Goal: Communication & Community: Share content

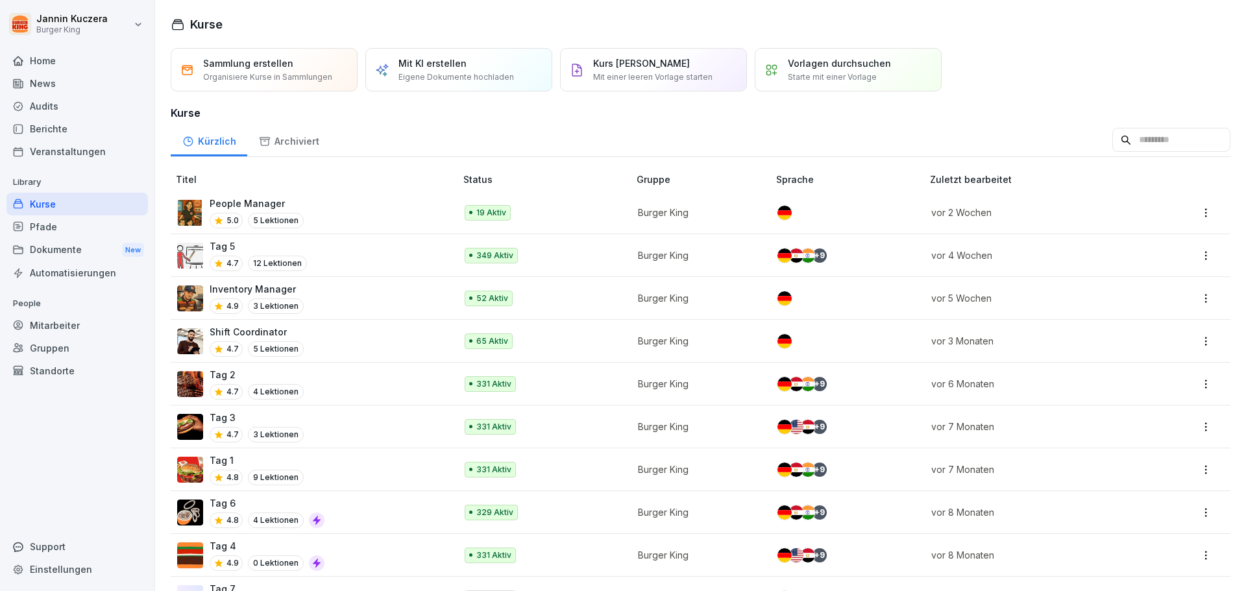
click at [81, 328] on div "Mitarbeiter" at bounding box center [77, 325] width 142 height 23
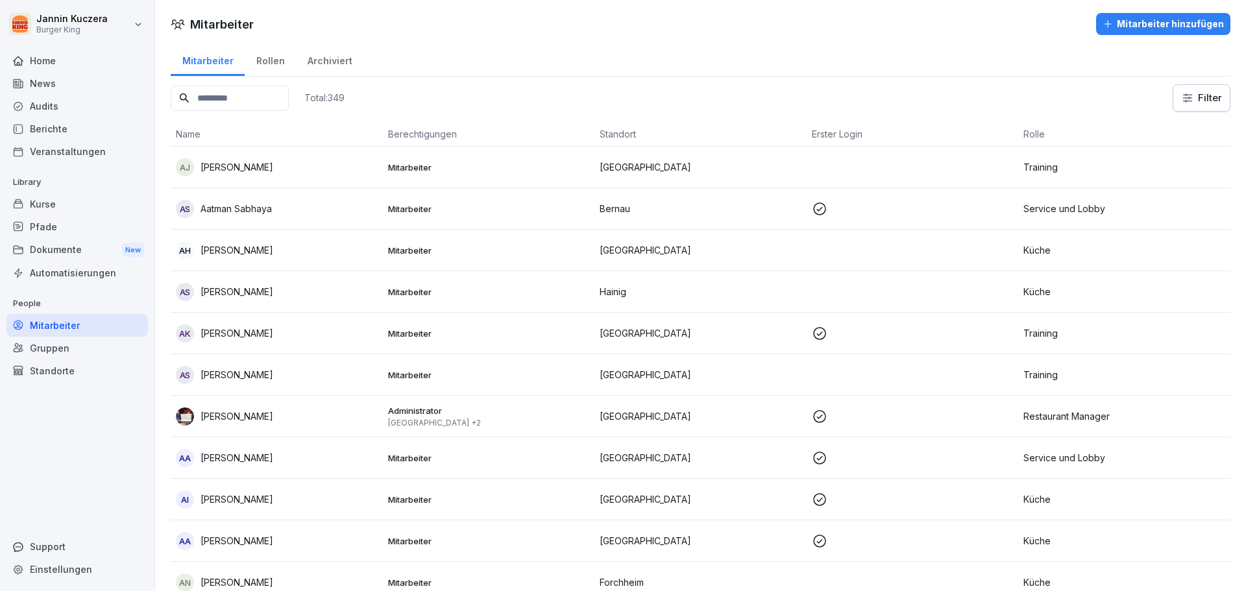
click at [38, 127] on div "Berichte" at bounding box center [77, 129] width 142 height 23
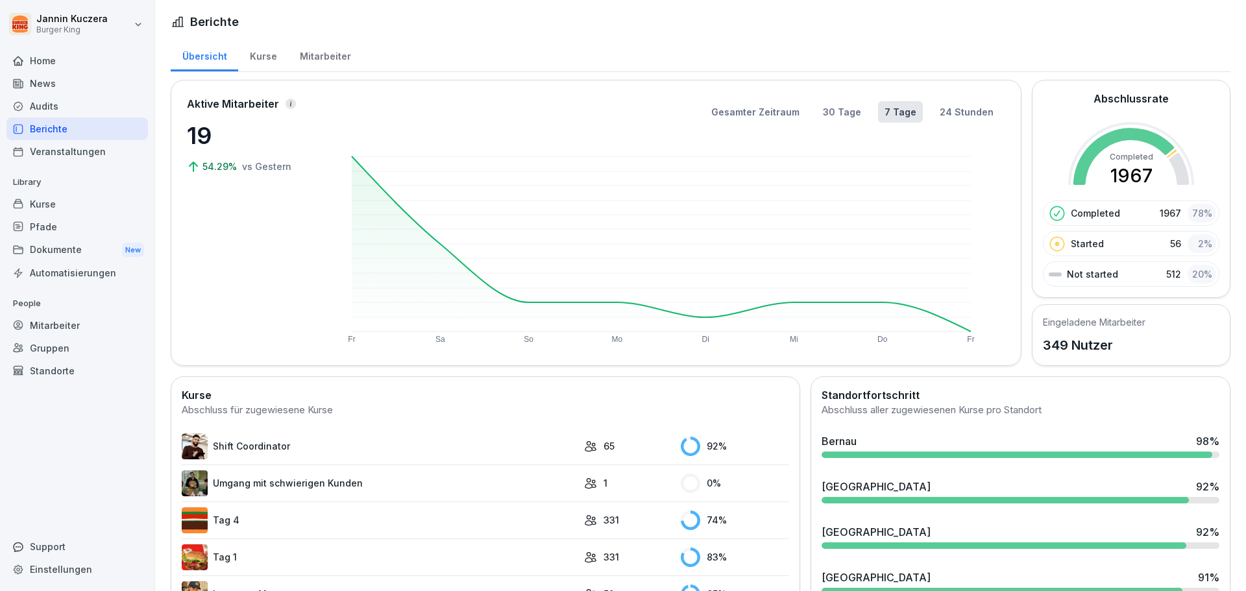
click at [44, 85] on div "News" at bounding box center [77, 83] width 142 height 23
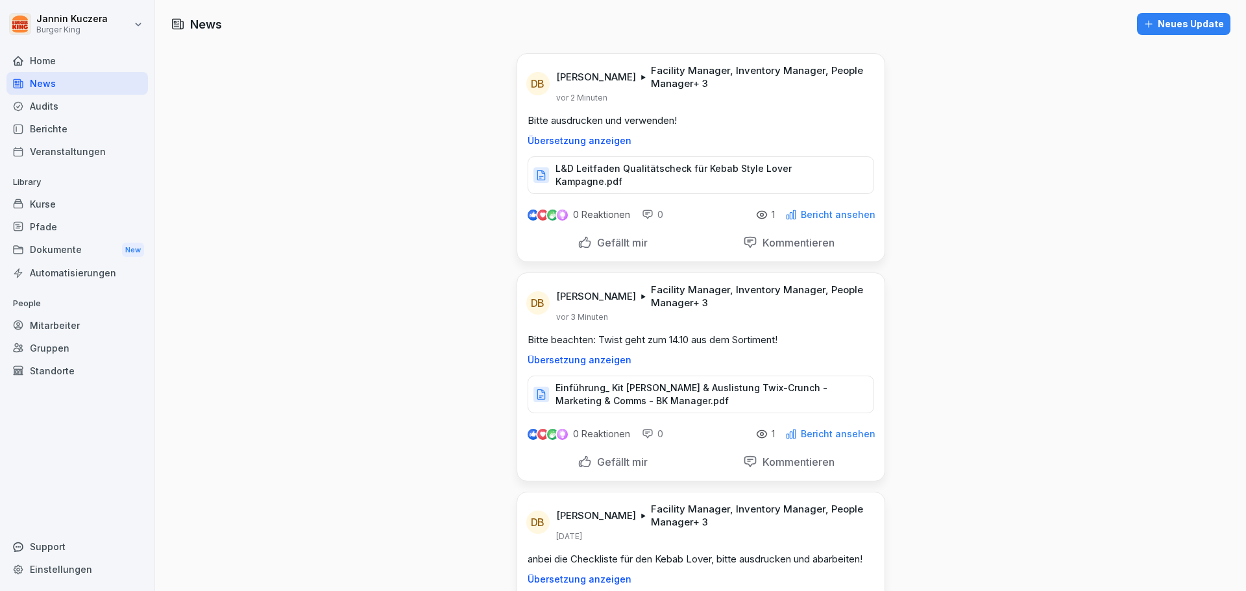
click at [32, 84] on div "News" at bounding box center [77, 83] width 142 height 23
click at [1174, 25] on div "Neues Update" at bounding box center [1184, 24] width 81 height 14
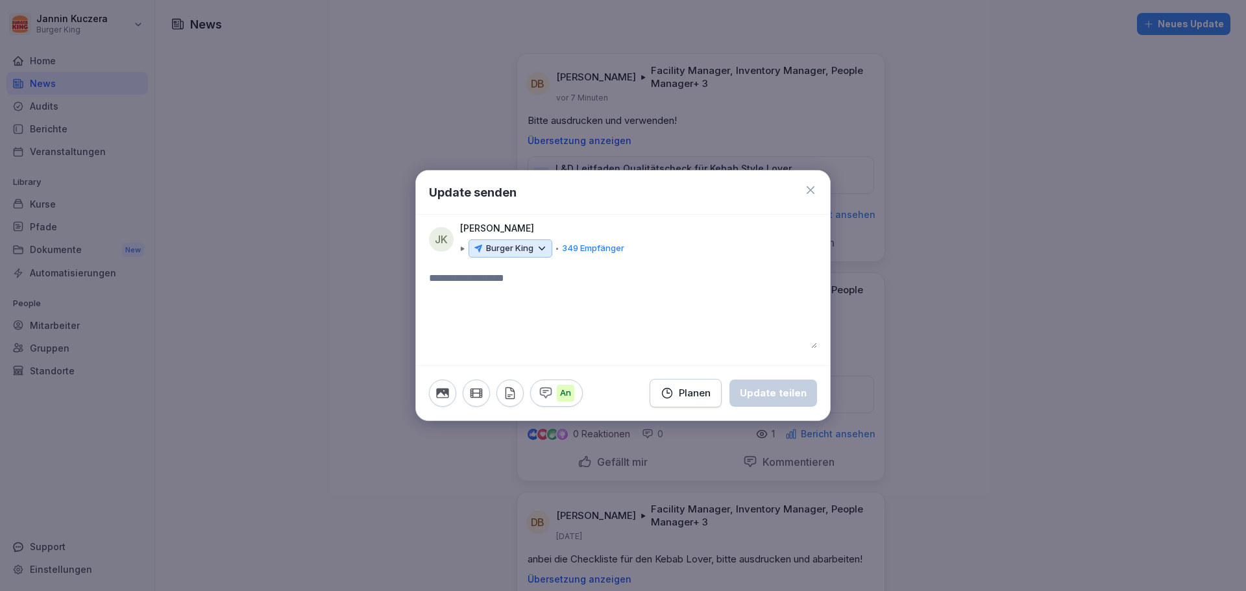
click at [540, 248] on icon at bounding box center [542, 248] width 6 height 3
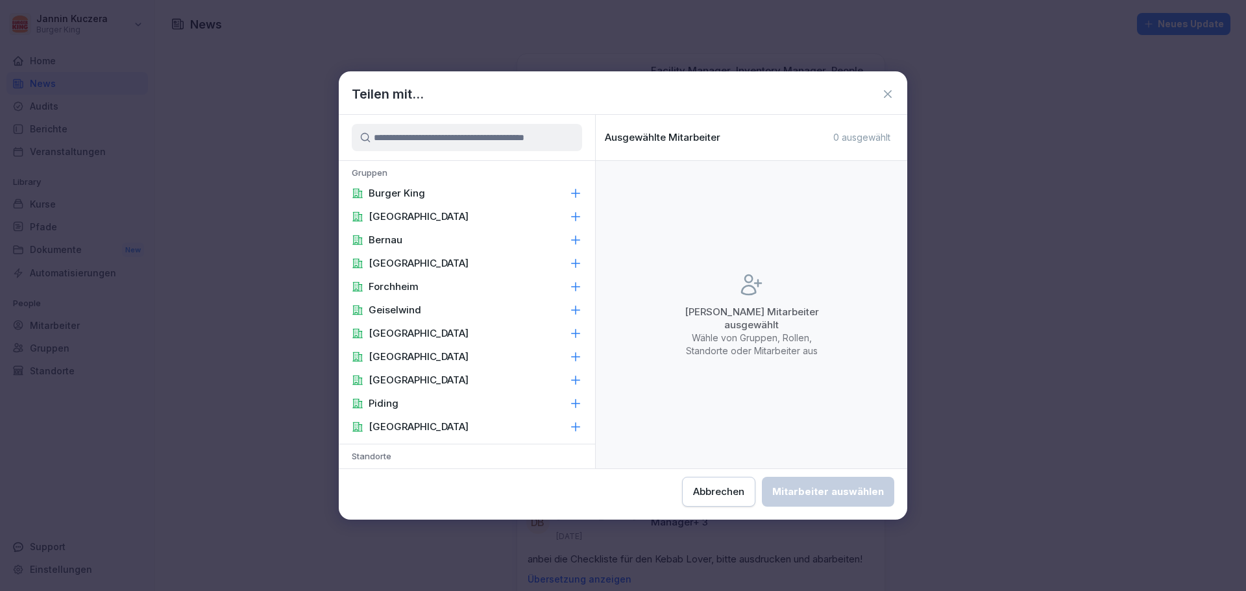
click at [715, 495] on div "Abbrechen" at bounding box center [718, 492] width 51 height 14
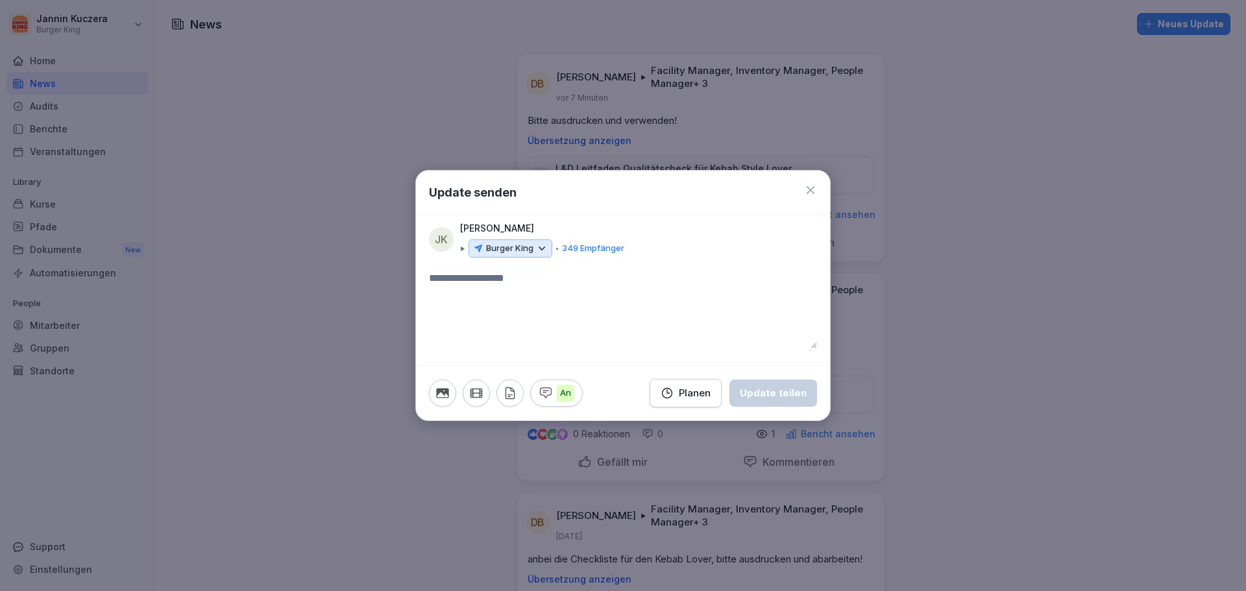
click at [514, 248] on p "Burger King" at bounding box center [509, 248] width 47 height 13
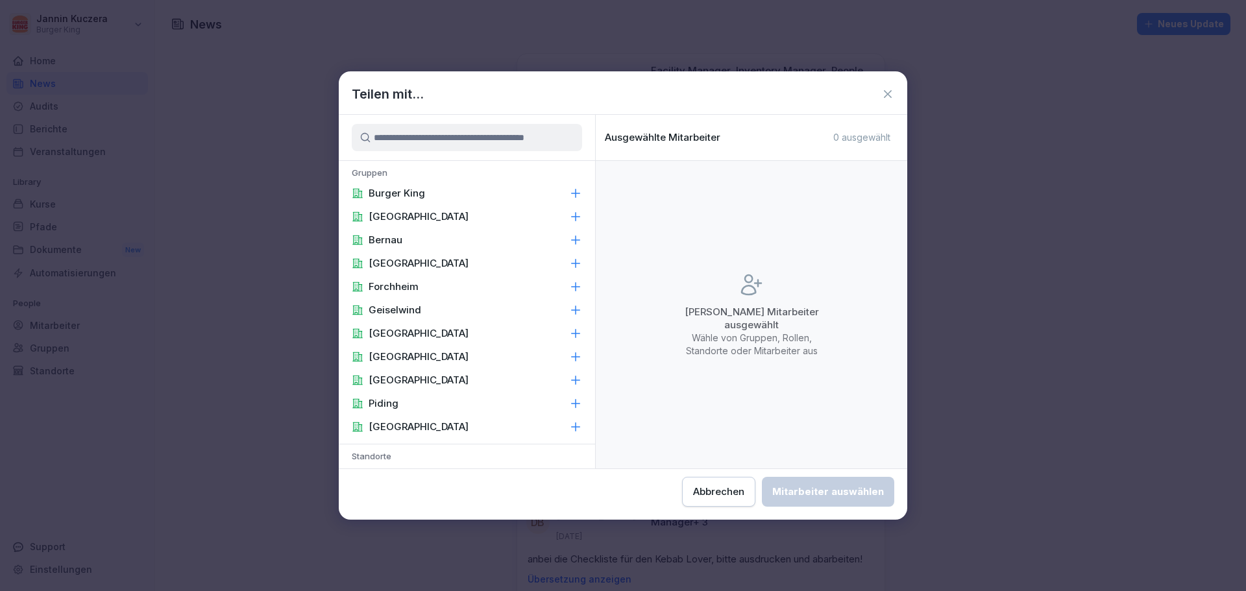
click at [569, 193] on icon at bounding box center [575, 193] width 13 height 13
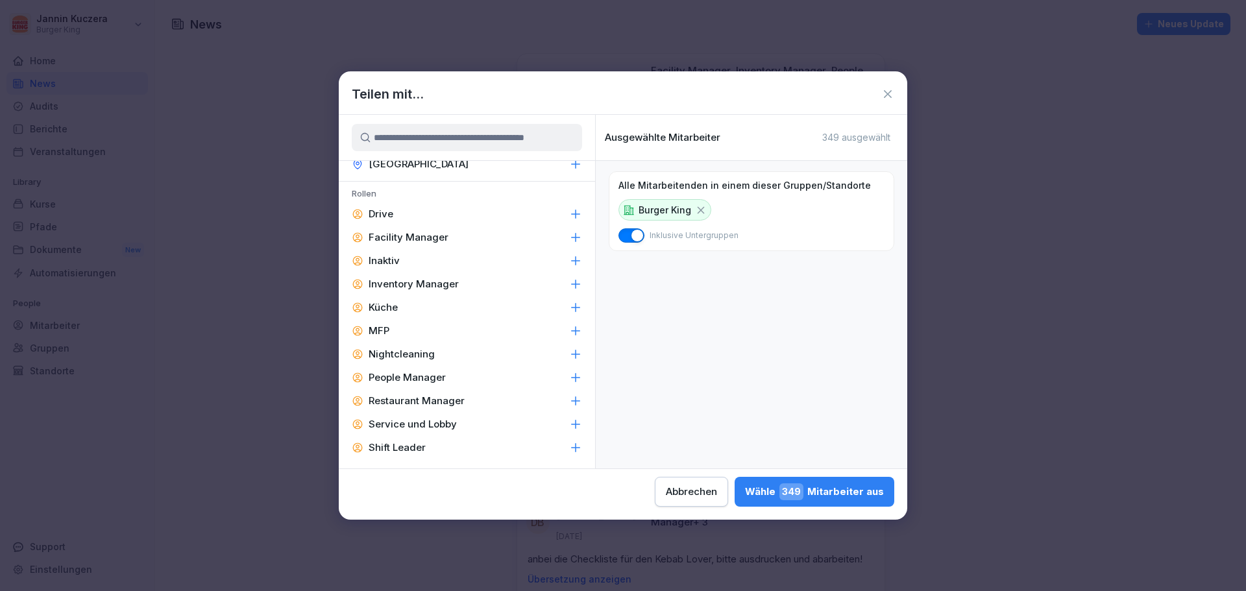
scroll to position [584, 0]
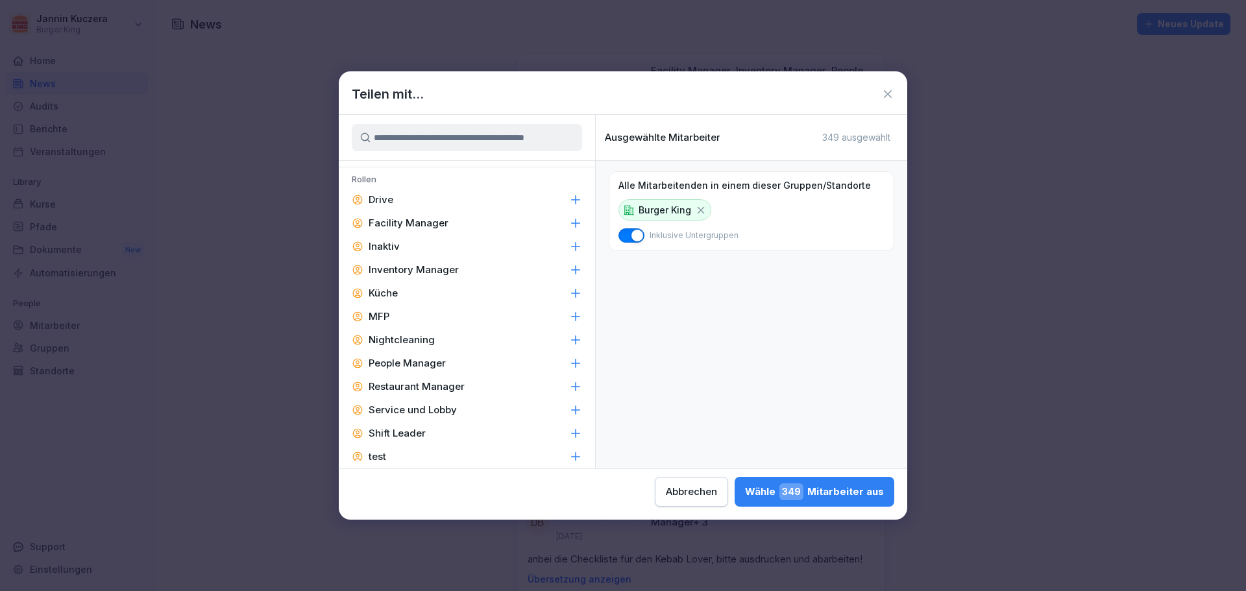
click at [569, 222] on icon at bounding box center [575, 223] width 13 height 13
click at [569, 269] on icon at bounding box center [575, 270] width 13 height 13
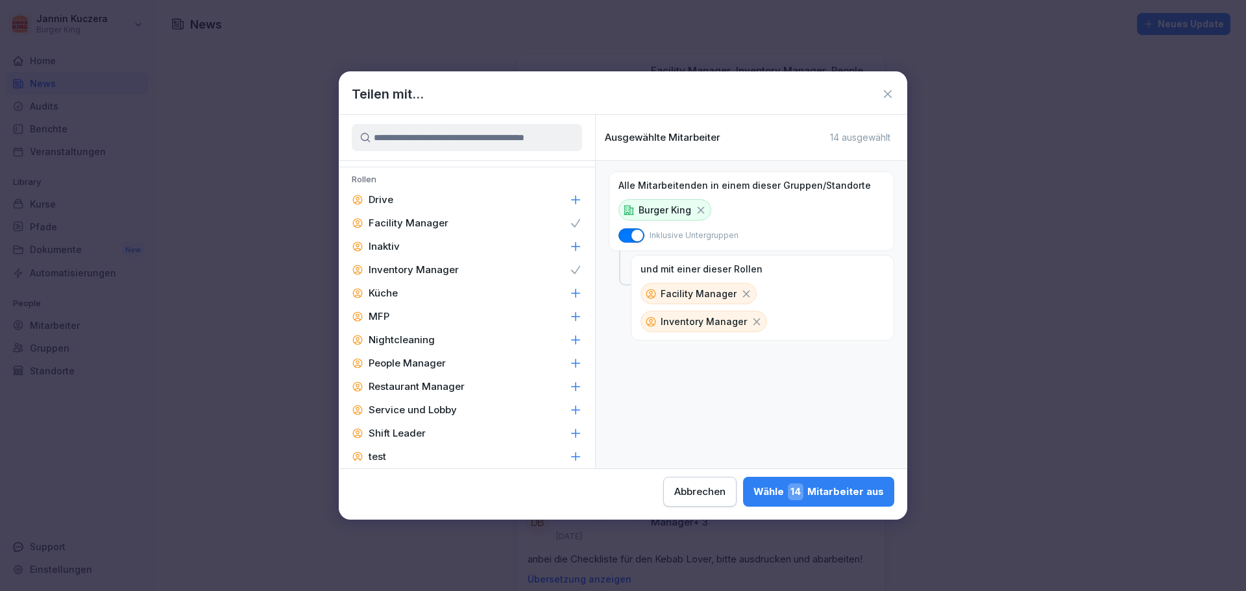
click at [569, 365] on icon at bounding box center [575, 363] width 13 height 13
click at [569, 388] on icon at bounding box center [575, 386] width 13 height 13
click at [569, 433] on icon at bounding box center [575, 433] width 13 height 13
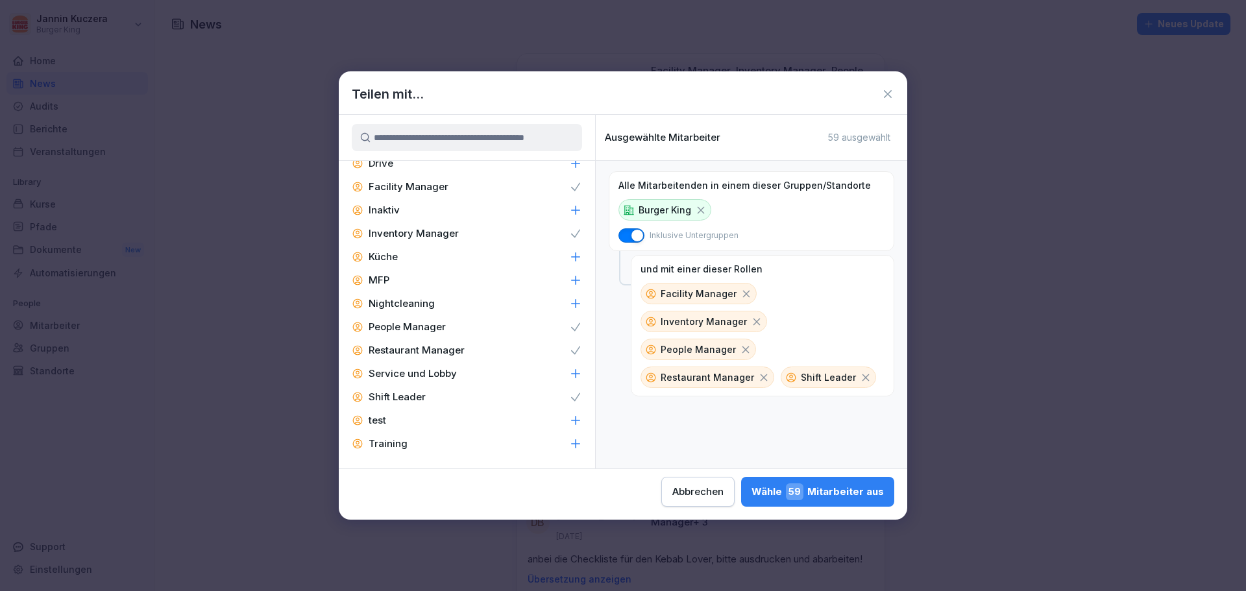
click at [839, 498] on div "Wähle 59 Mitarbeiter aus" at bounding box center [818, 492] width 132 height 17
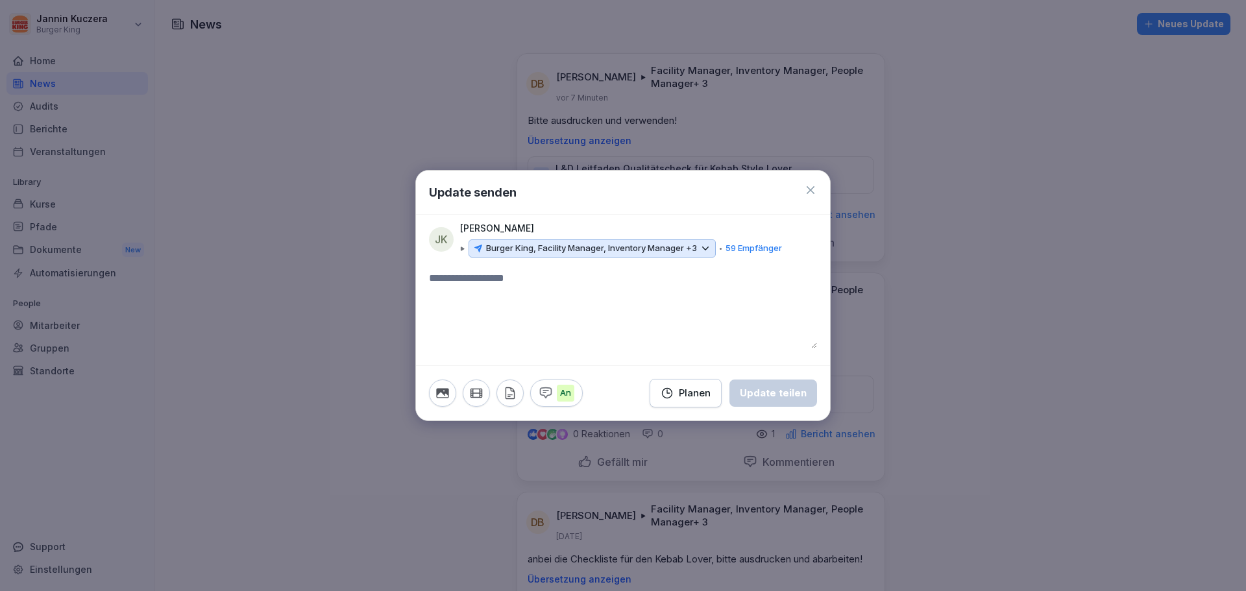
click at [506, 391] on icon "button" at bounding box center [510, 393] width 8 height 11
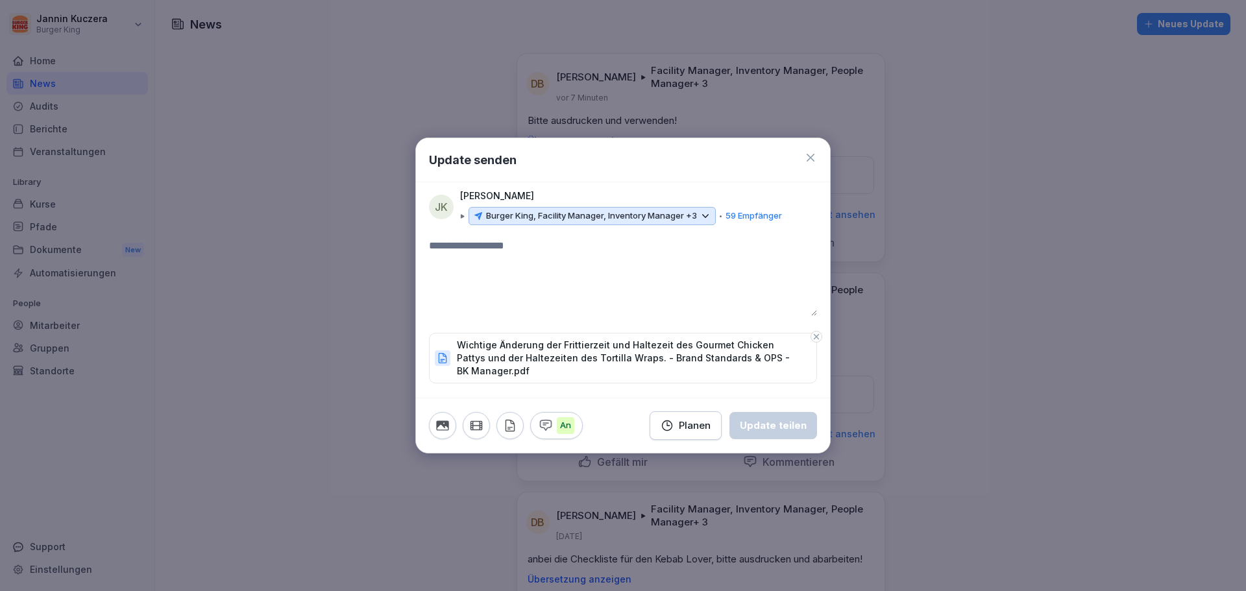
click at [436, 245] on textarea at bounding box center [623, 277] width 388 height 78
type textarea "**********"
click at [777, 429] on div "Update teilen" at bounding box center [773, 426] width 67 height 14
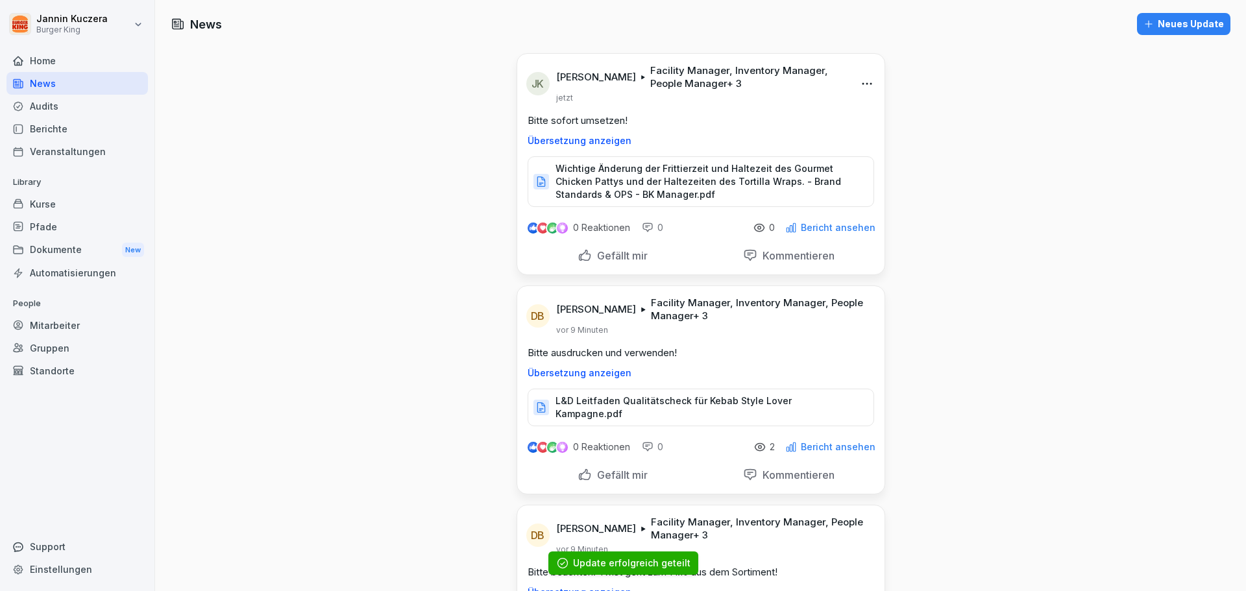
click at [1191, 23] on div "Neues Update" at bounding box center [1184, 24] width 81 height 14
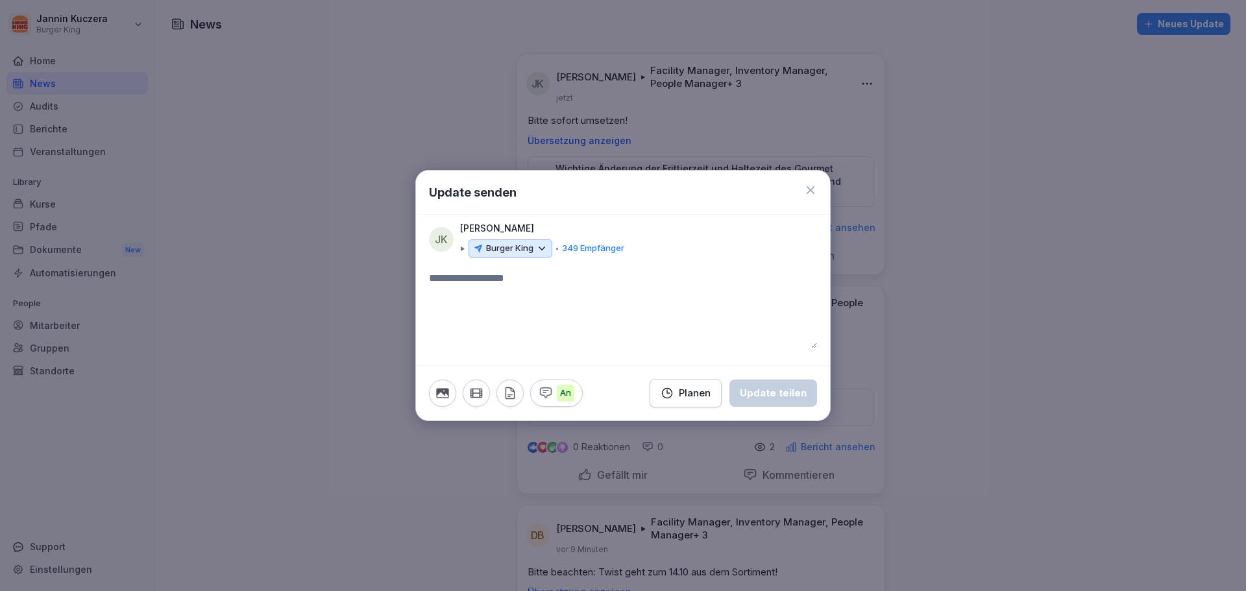
click at [542, 246] on icon at bounding box center [542, 249] width 12 height 12
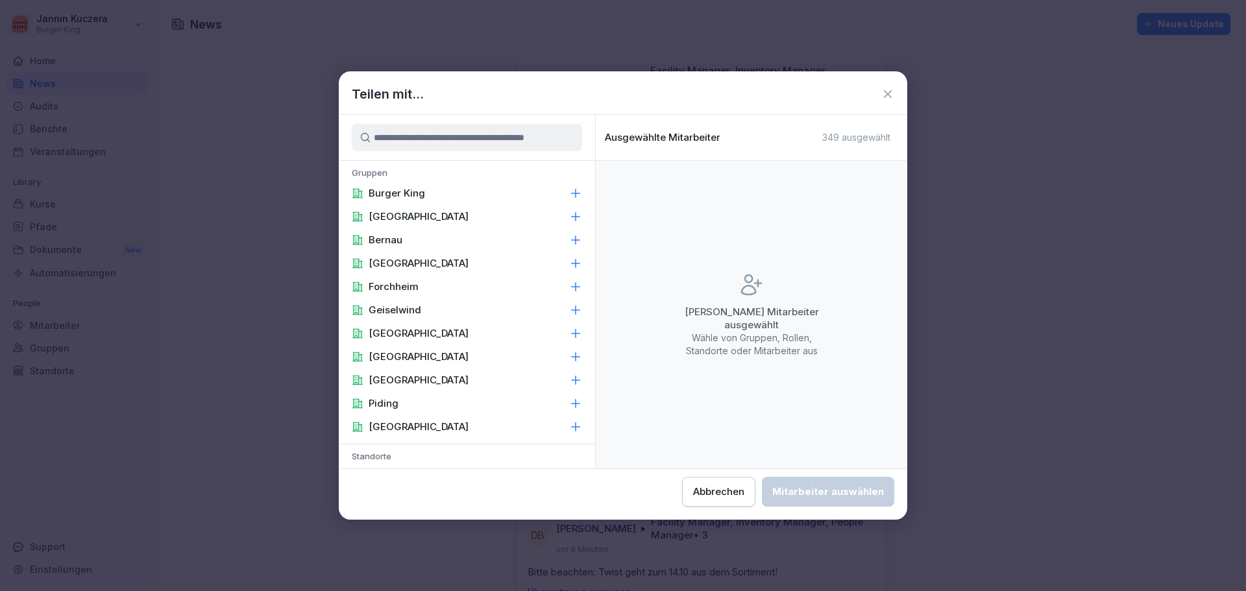
click at [428, 199] on div "Burger King" at bounding box center [467, 193] width 256 height 23
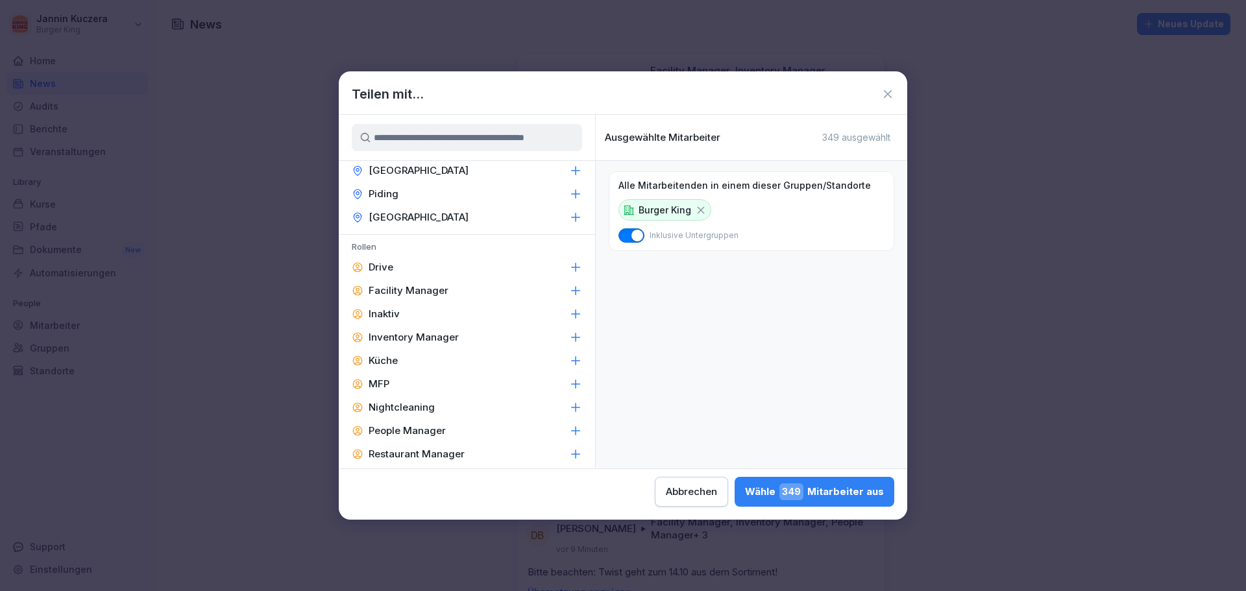
scroll to position [584, 0]
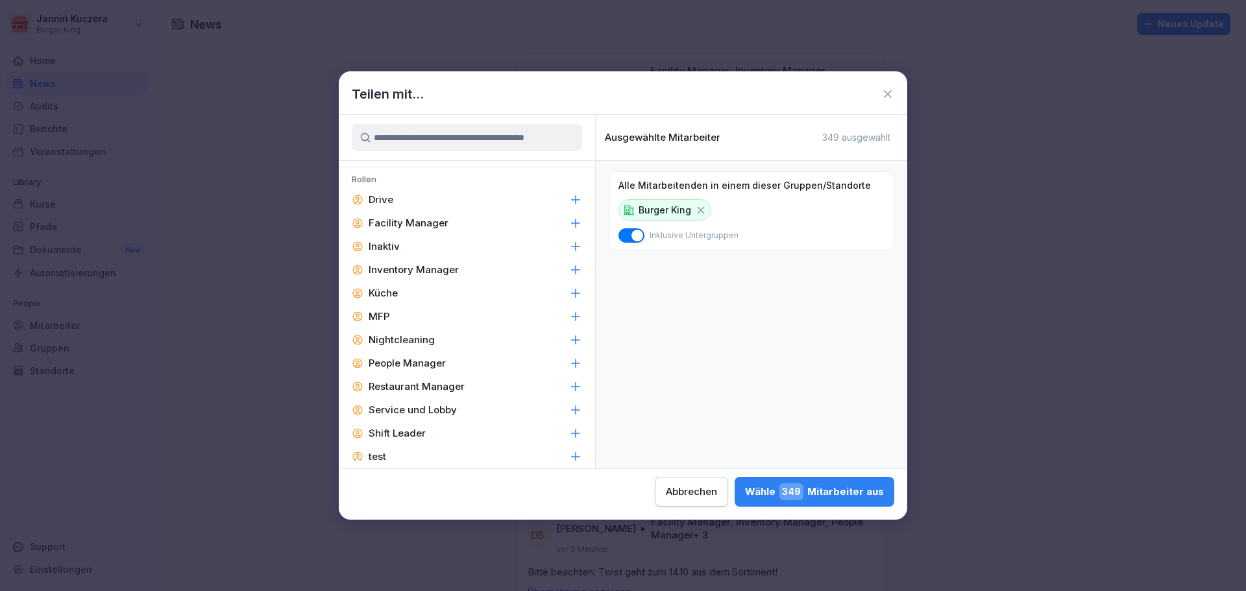
click at [569, 227] on icon at bounding box center [575, 223] width 13 height 13
click at [569, 271] on icon at bounding box center [575, 270] width 13 height 13
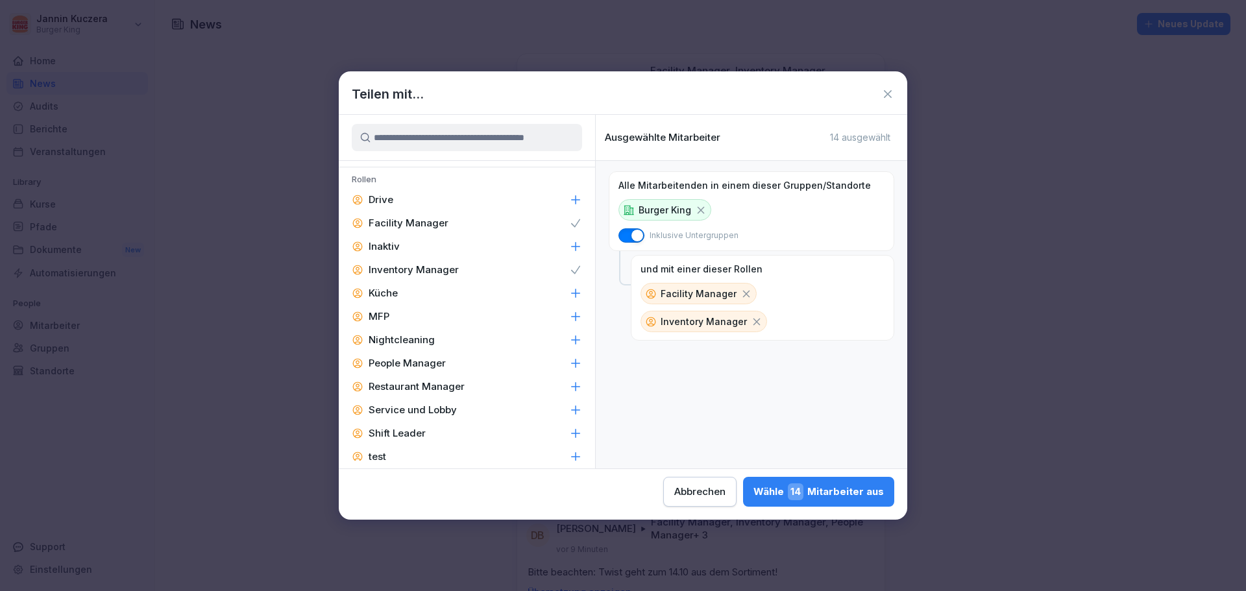
click at [569, 364] on icon at bounding box center [575, 363] width 13 height 13
click at [569, 386] on icon at bounding box center [575, 386] width 13 height 13
click at [569, 436] on icon at bounding box center [575, 433] width 13 height 13
click at [836, 494] on div "Wähle 59 Mitarbeiter aus" at bounding box center [818, 492] width 132 height 17
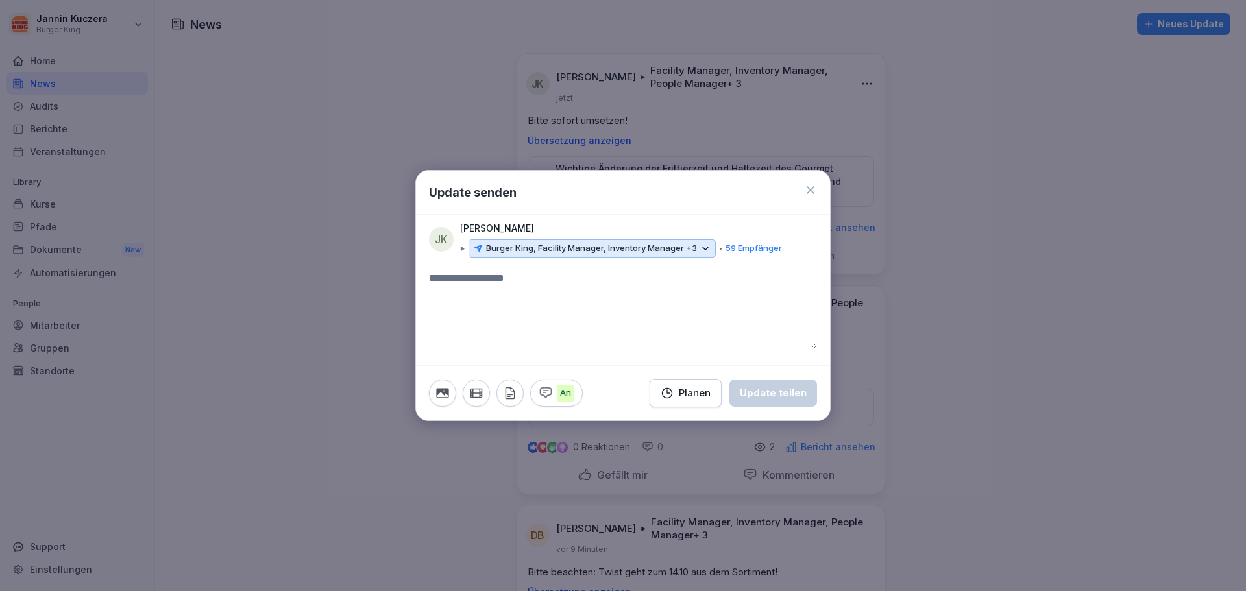
click at [512, 398] on icon "button" at bounding box center [510, 393] width 14 height 14
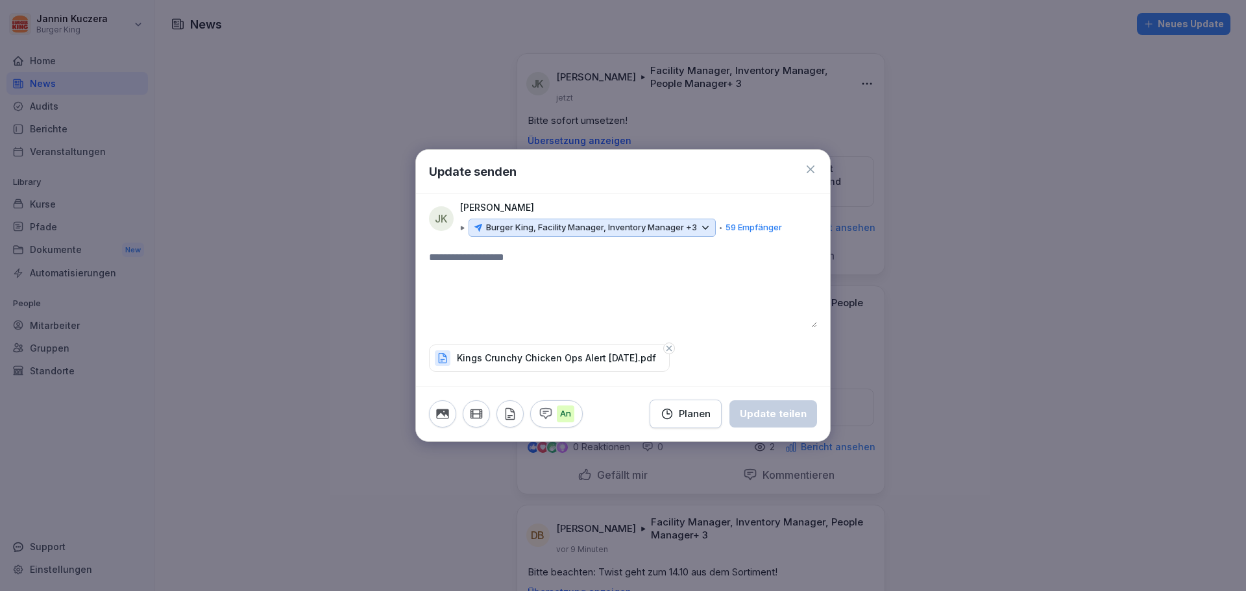
click at [436, 279] on textarea at bounding box center [623, 289] width 388 height 78
click at [766, 415] on div "Update teilen" at bounding box center [773, 414] width 67 height 14
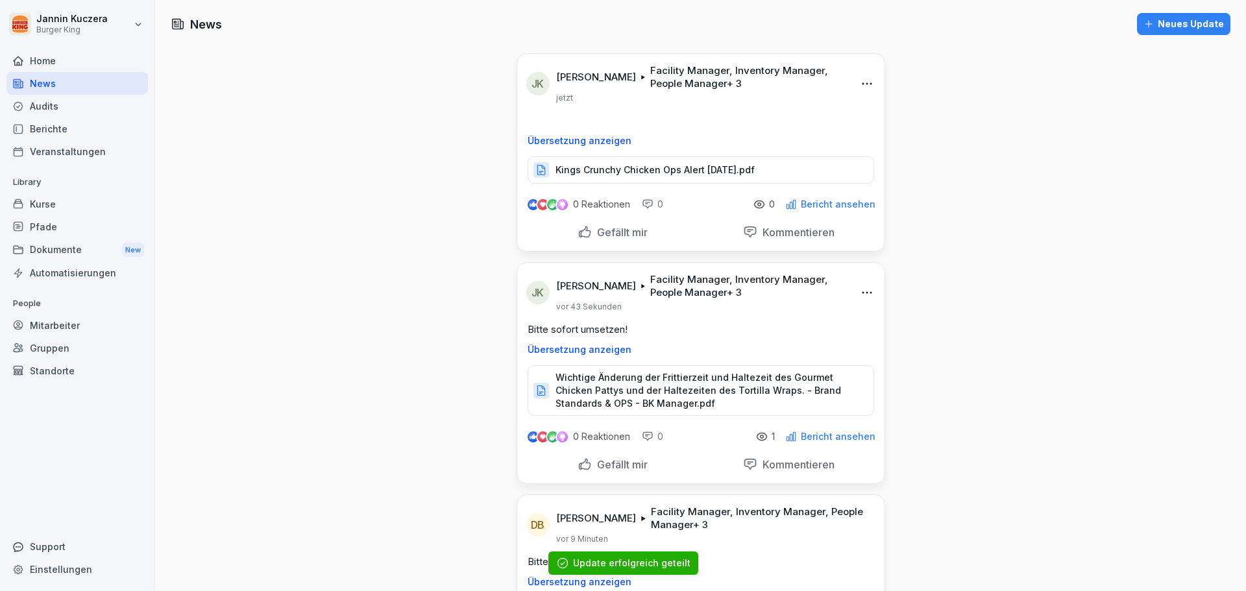
click at [1169, 27] on div "Neues Update" at bounding box center [1184, 24] width 81 height 14
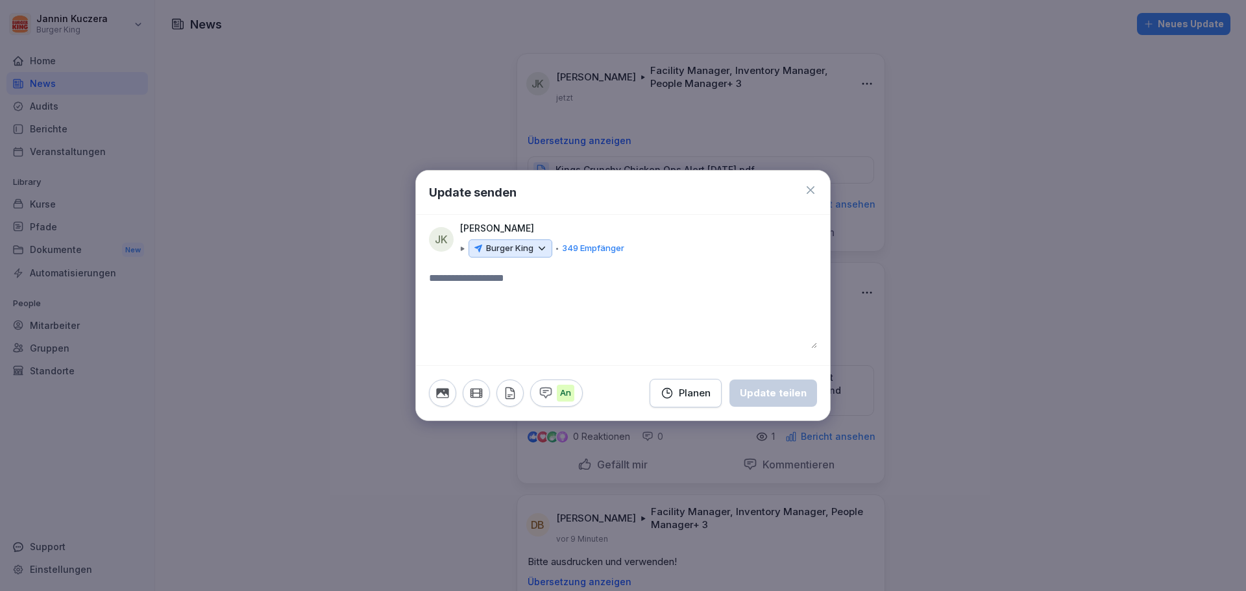
click at [545, 251] on icon at bounding box center [542, 249] width 12 height 12
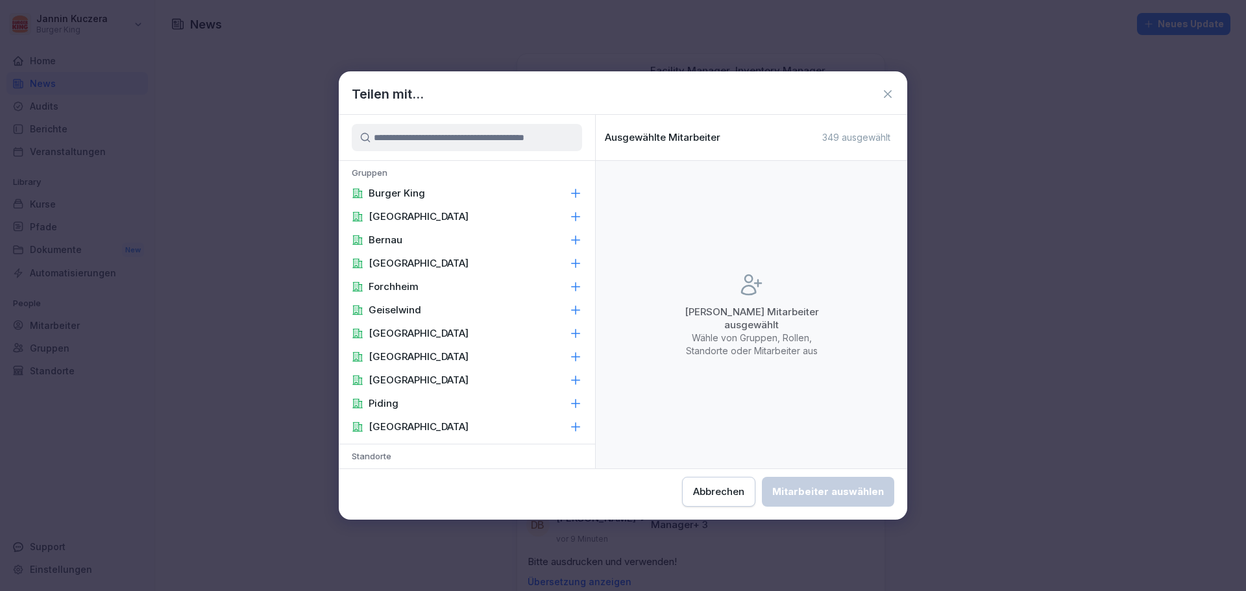
click at [383, 188] on p "Burger King" at bounding box center [397, 193] width 56 height 13
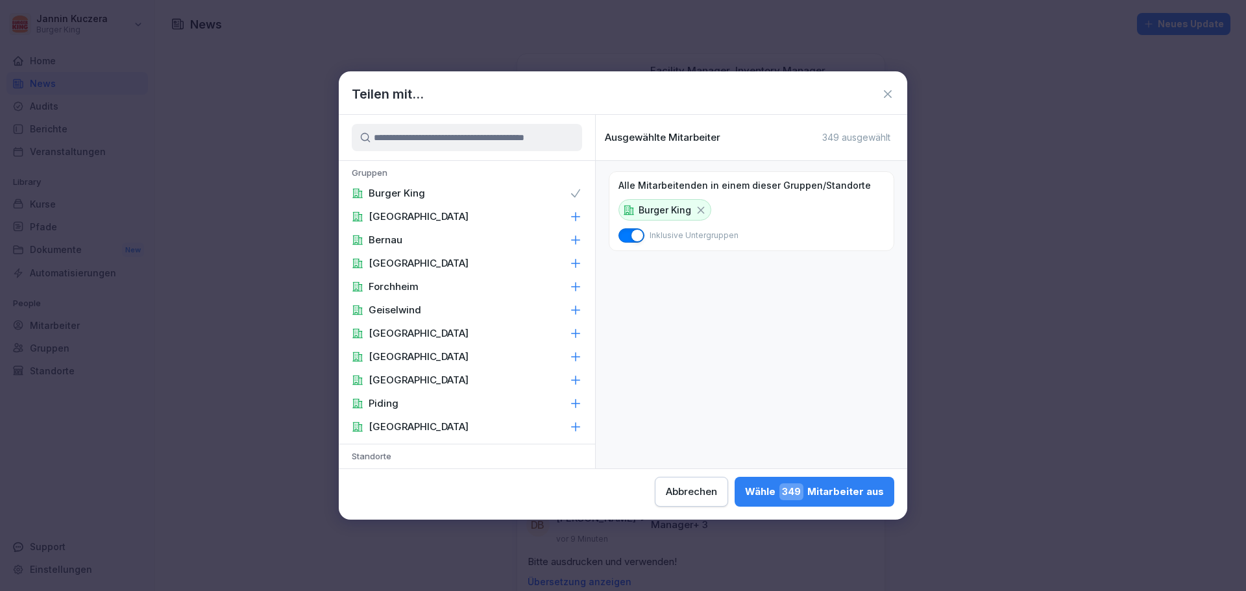
click at [701, 210] on icon at bounding box center [701, 210] width 12 height 12
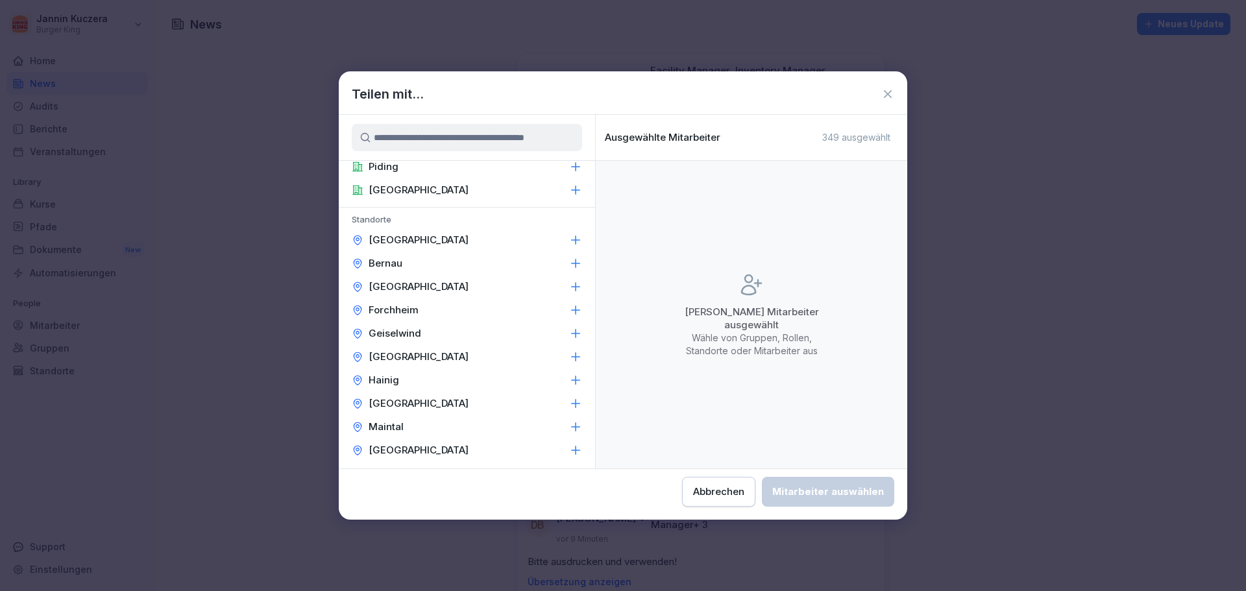
scroll to position [260, 0]
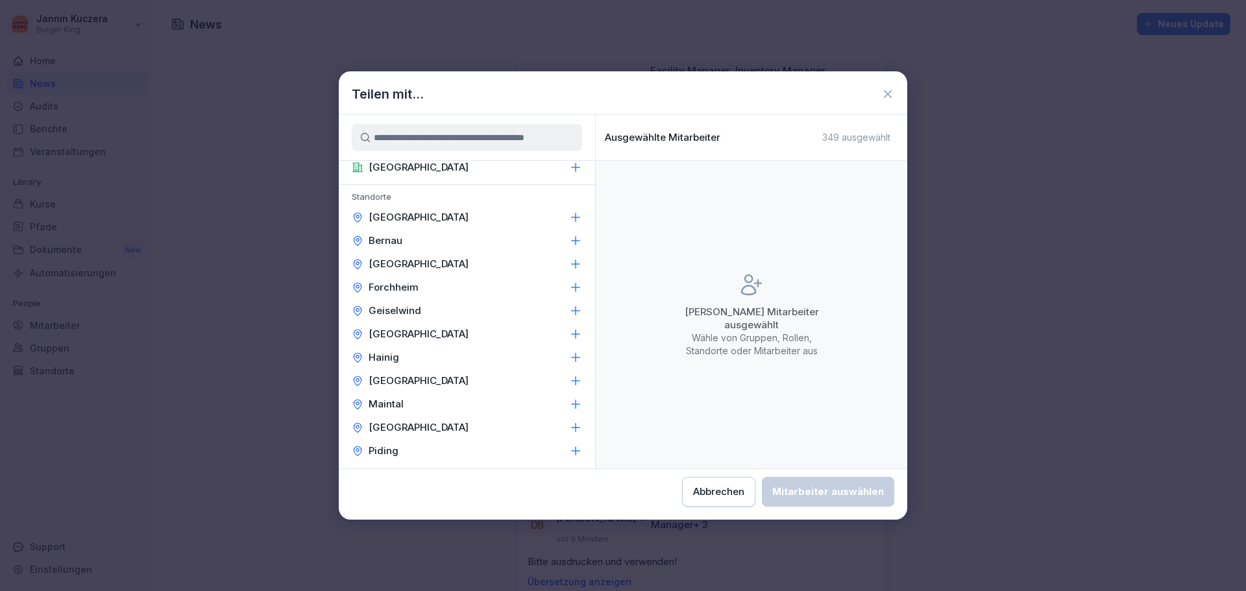
click at [569, 357] on icon at bounding box center [575, 357] width 13 height 13
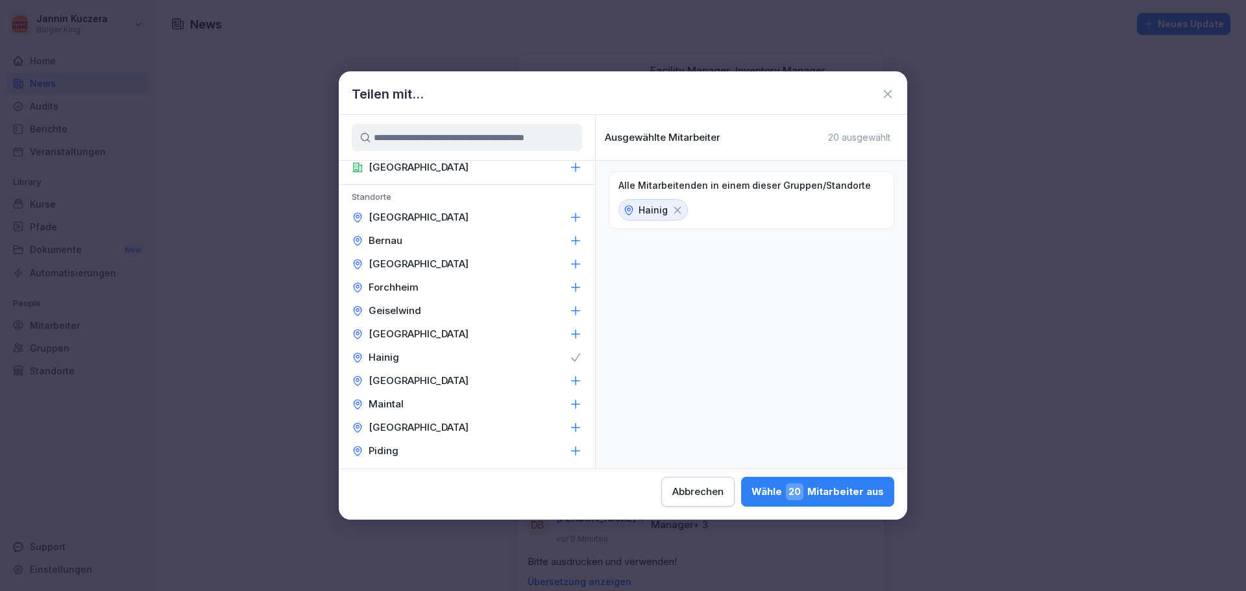
click at [572, 382] on icon at bounding box center [576, 381] width 8 height 8
click at [572, 384] on icon at bounding box center [576, 380] width 8 height 7
click at [569, 407] on icon at bounding box center [575, 404] width 13 height 13
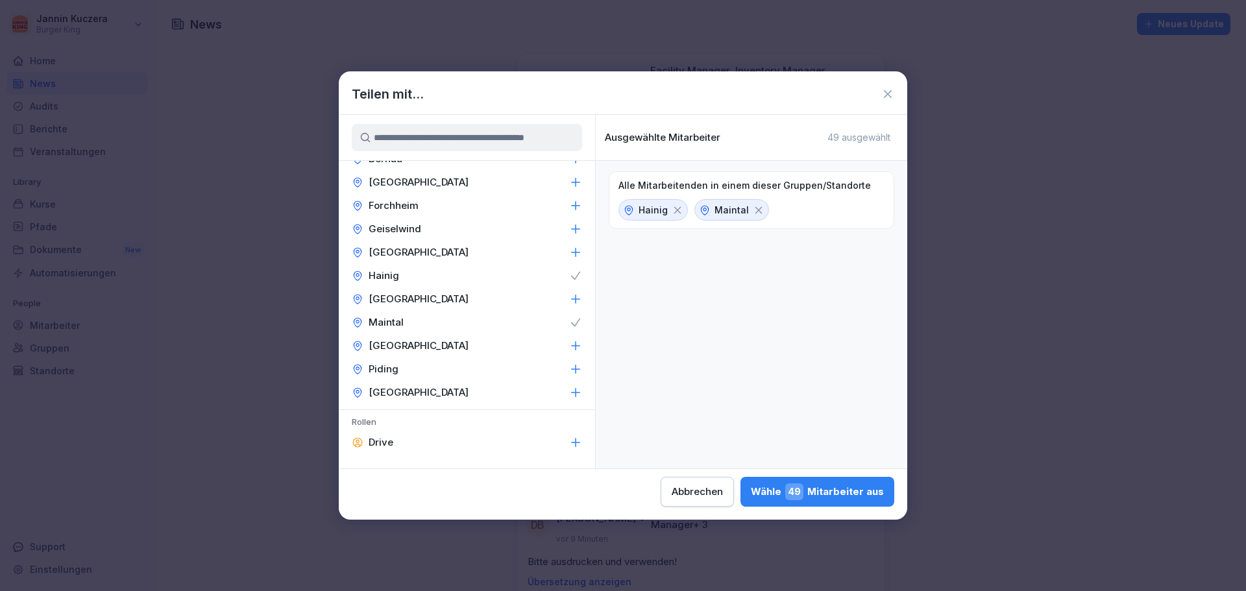
scroll to position [390, 0]
click at [569, 346] on icon at bounding box center [575, 344] width 13 height 13
click at [569, 291] on icon at bounding box center [575, 297] width 13 height 13
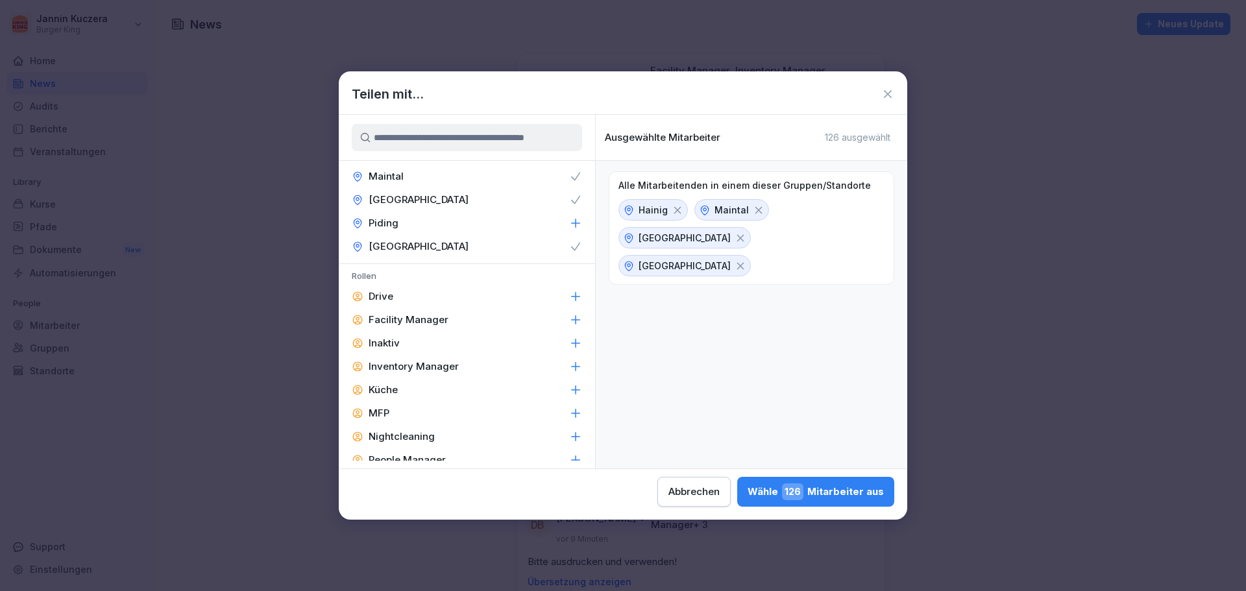
scroll to position [519, 0]
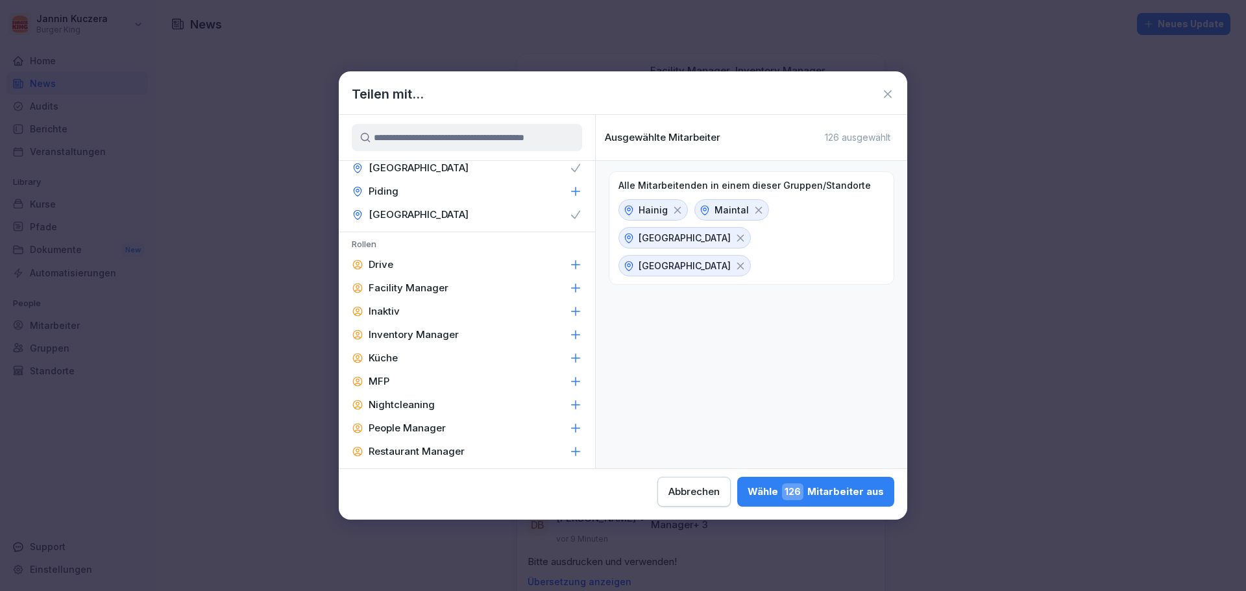
click at [572, 286] on icon at bounding box center [576, 288] width 8 height 8
click at [569, 332] on icon at bounding box center [575, 334] width 13 height 13
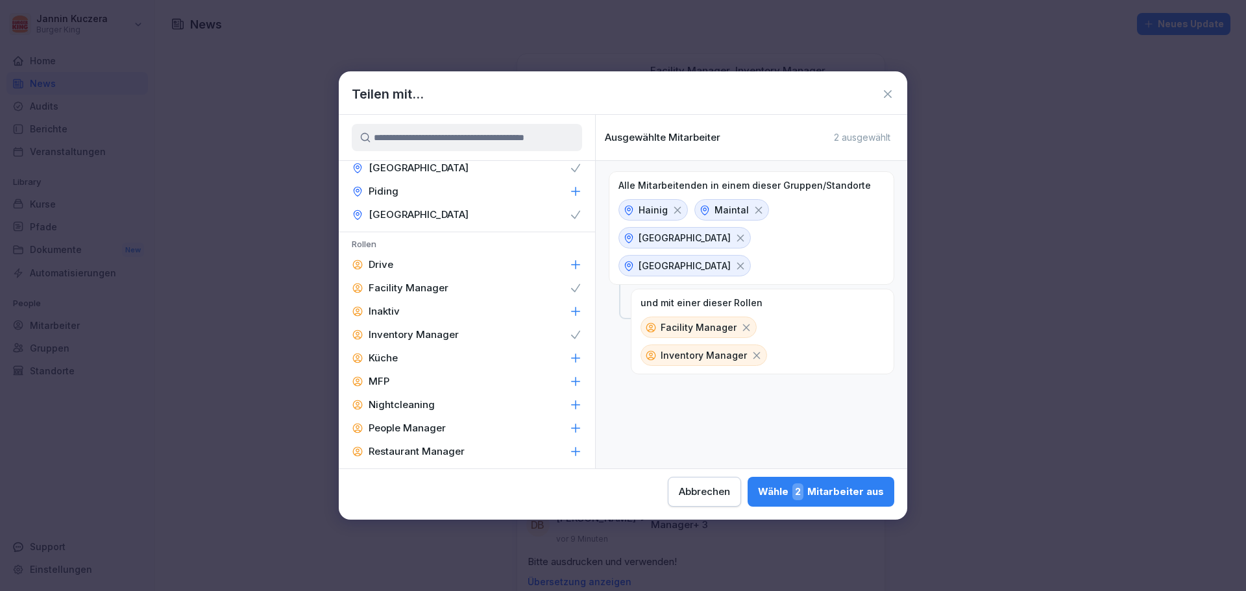
click at [569, 425] on icon at bounding box center [575, 428] width 13 height 13
click at [572, 451] on icon at bounding box center [576, 452] width 8 height 8
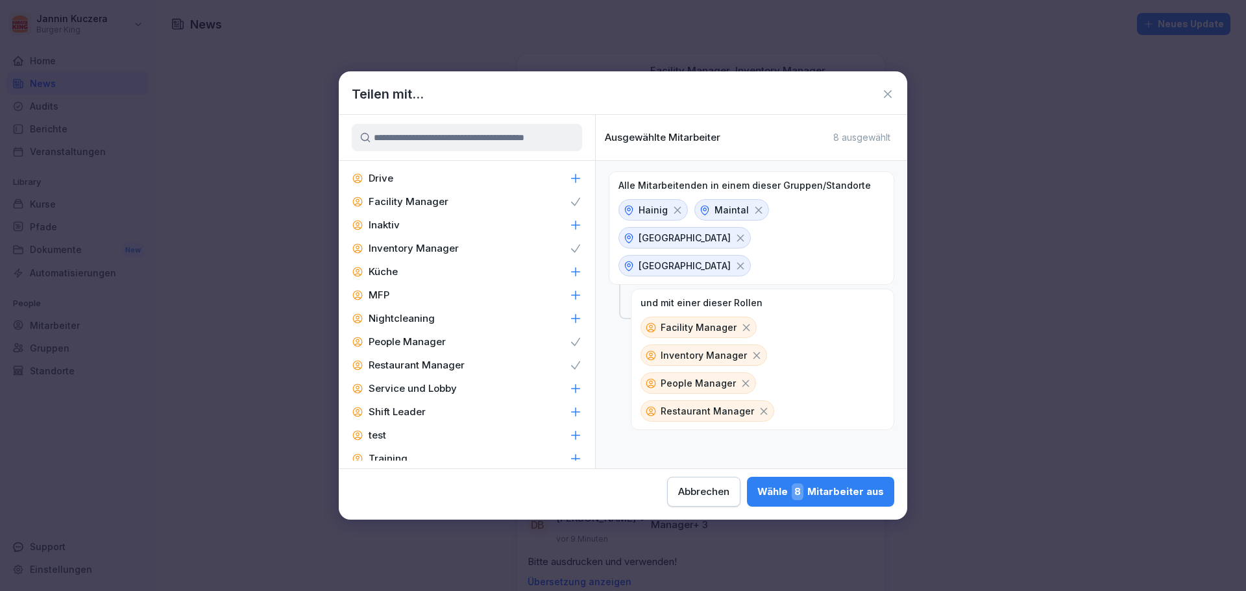
scroll to position [621, 0]
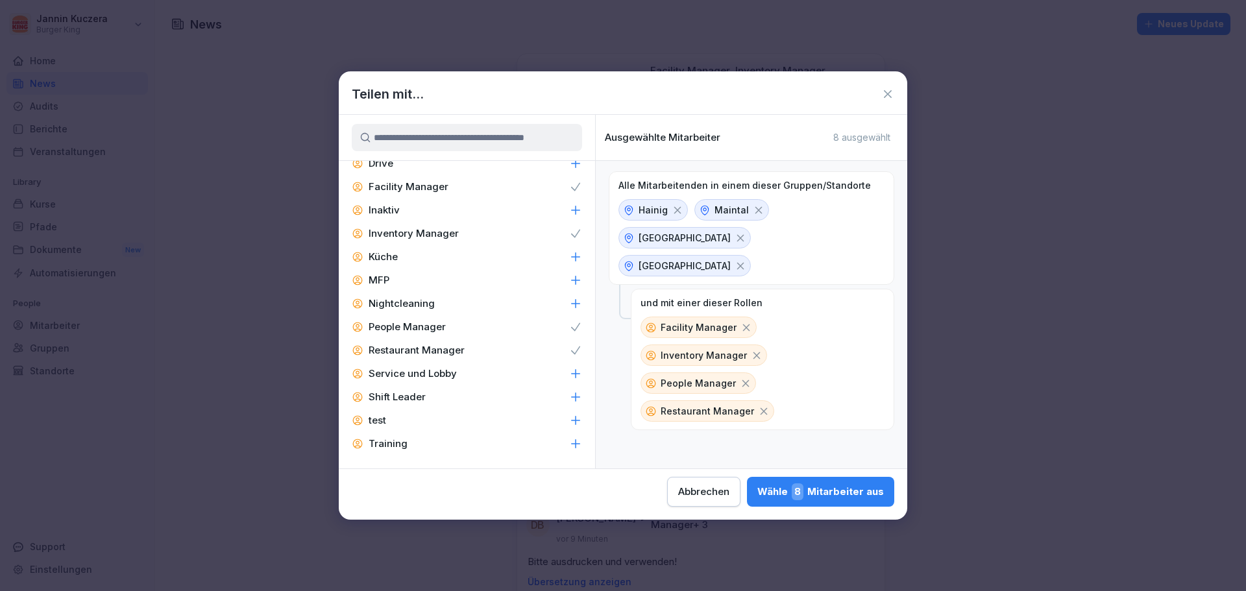
click at [572, 397] on icon at bounding box center [576, 397] width 8 height 8
click at [792, 492] on div "Wähle 21 Mitarbeiter aus" at bounding box center [819, 492] width 130 height 17
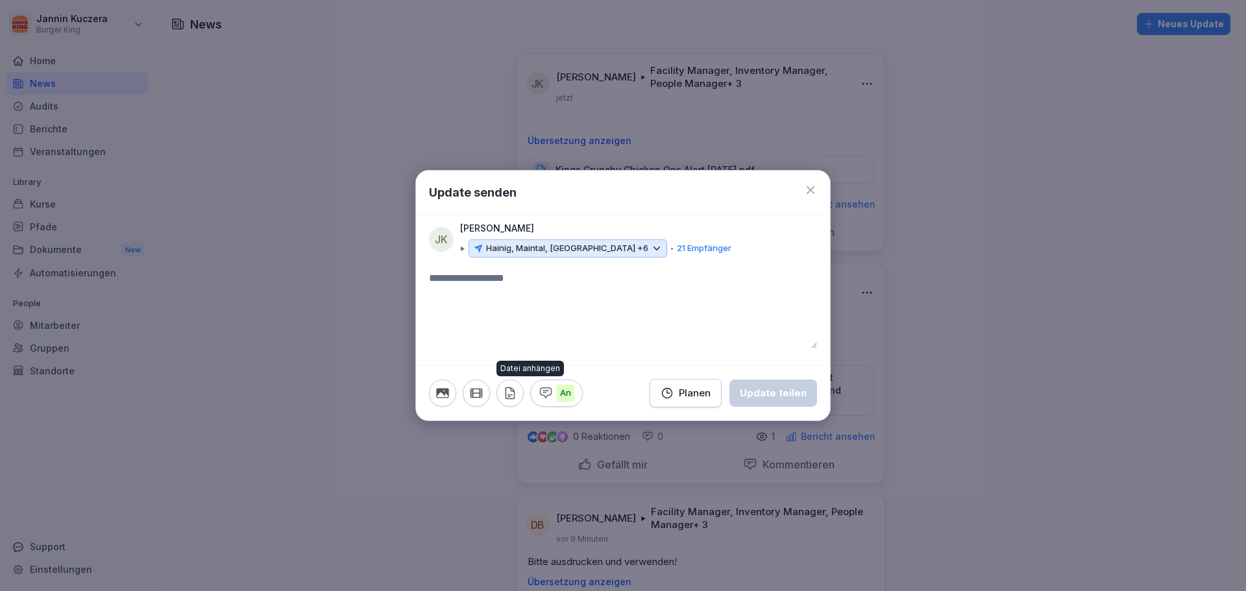
click at [503, 397] on icon "button" at bounding box center [510, 393] width 14 height 14
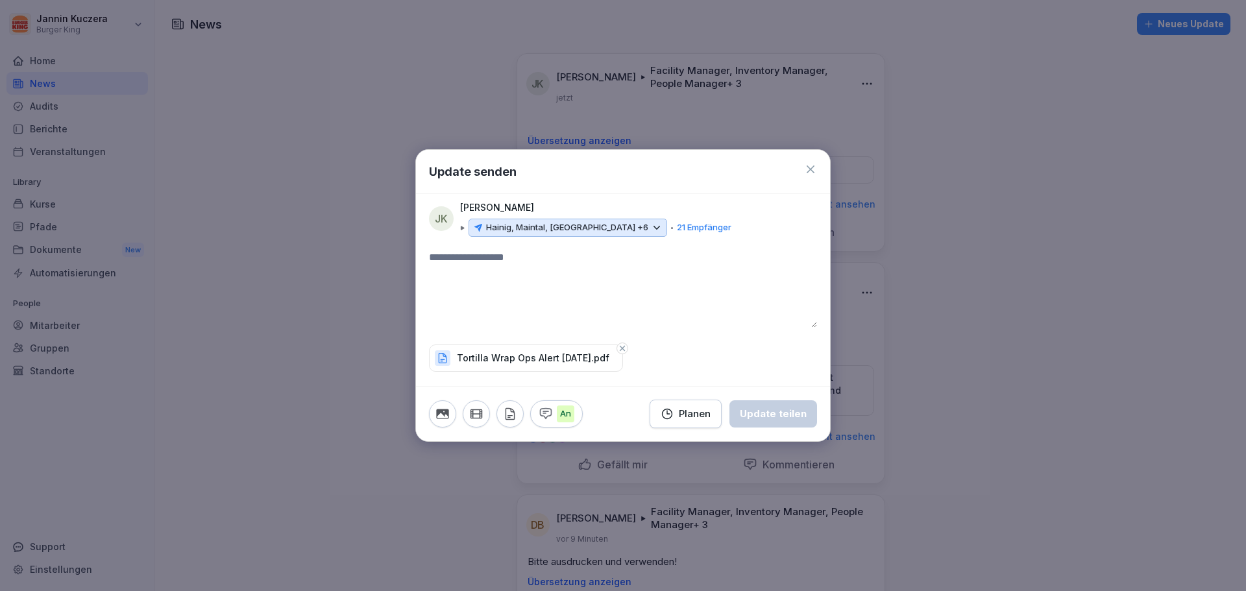
click at [467, 258] on textarea at bounding box center [623, 289] width 388 height 78
click at [773, 417] on div "Update teilen" at bounding box center [773, 414] width 67 height 14
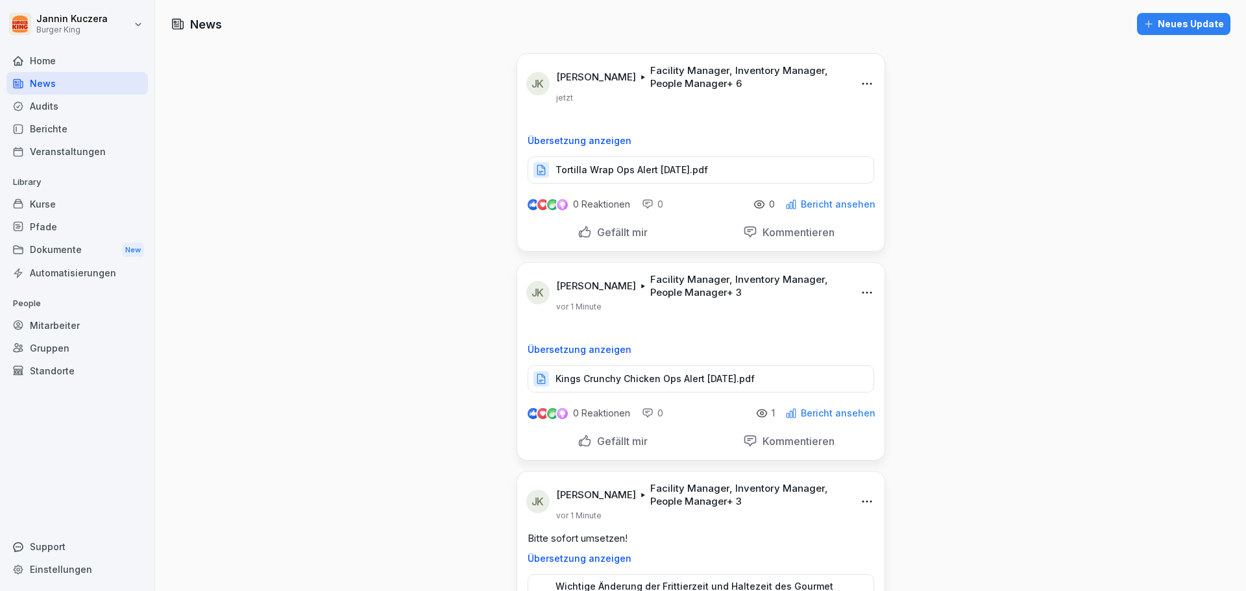
click at [36, 244] on div "Dokumente New" at bounding box center [77, 250] width 142 height 24
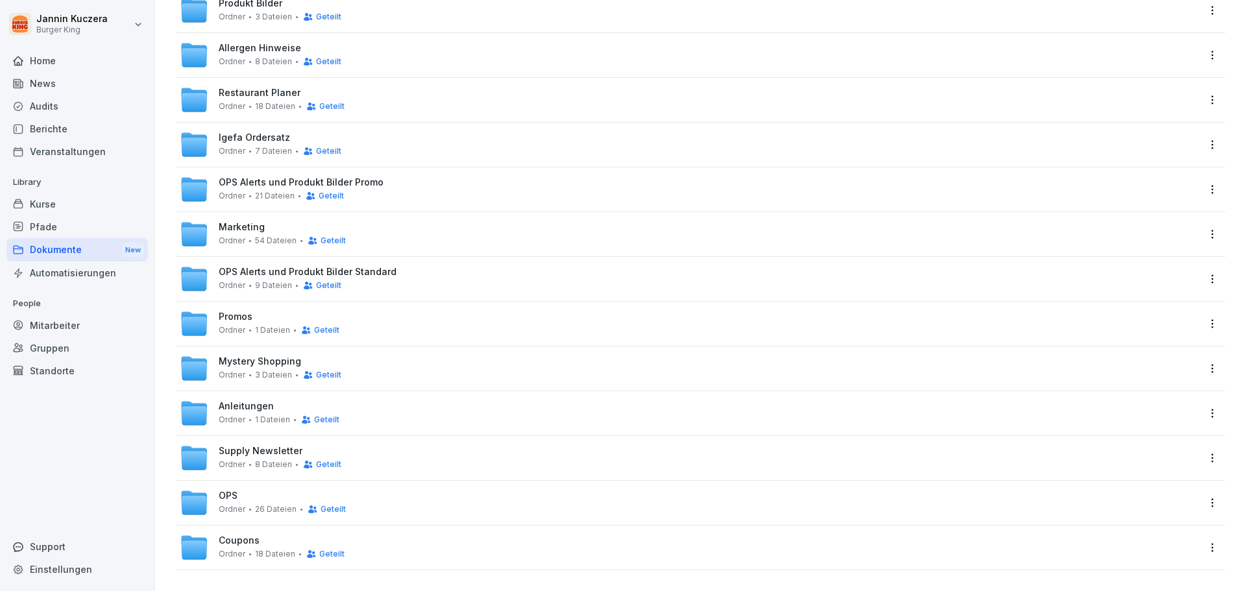
scroll to position [198, 0]
click at [273, 267] on span "OPS Alerts und Produkt Bilder Standard" at bounding box center [308, 272] width 178 height 11
